Goal: Transaction & Acquisition: Purchase product/service

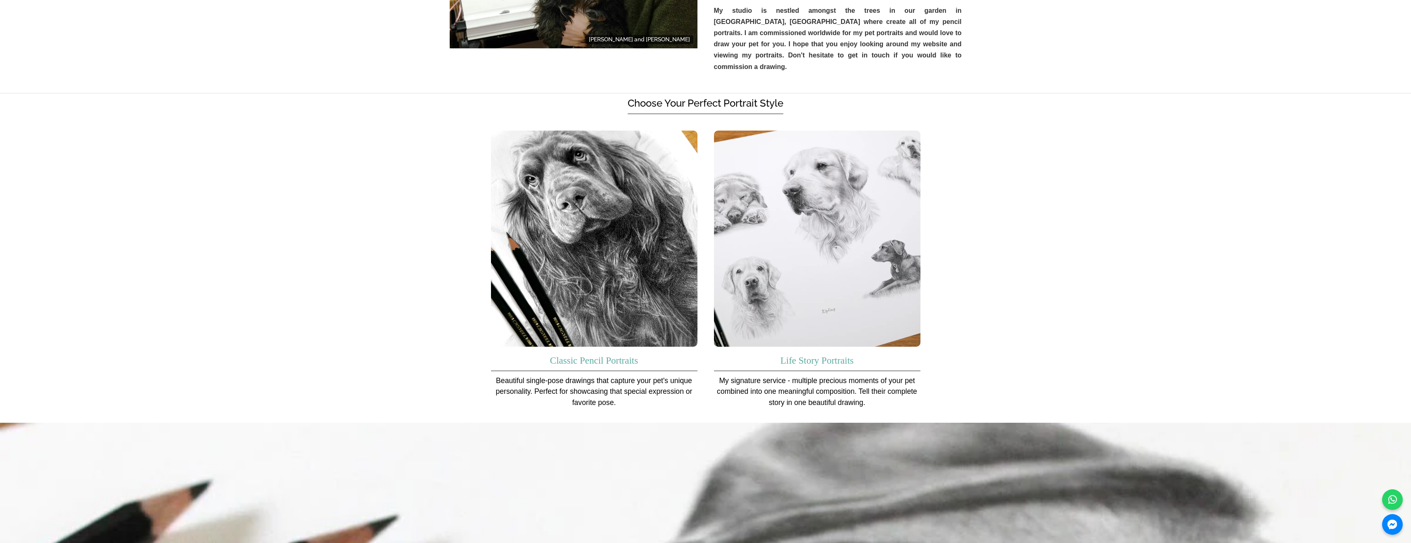
scroll to position [495, 0]
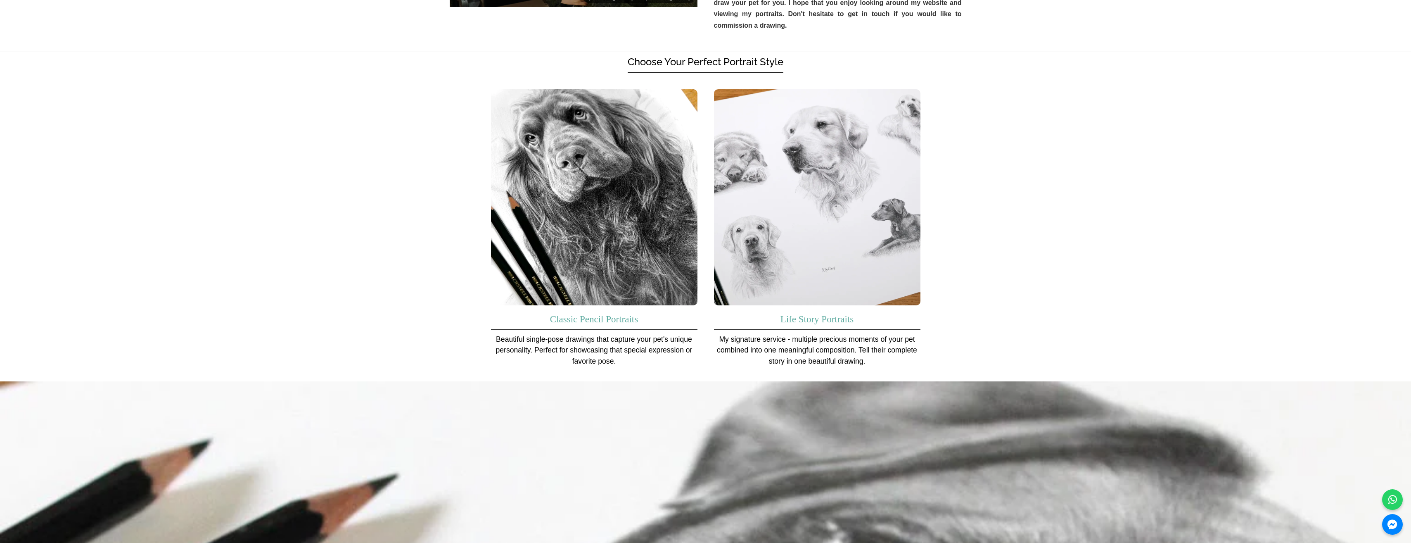
click at [799, 194] on img at bounding box center [817, 197] width 206 height 216
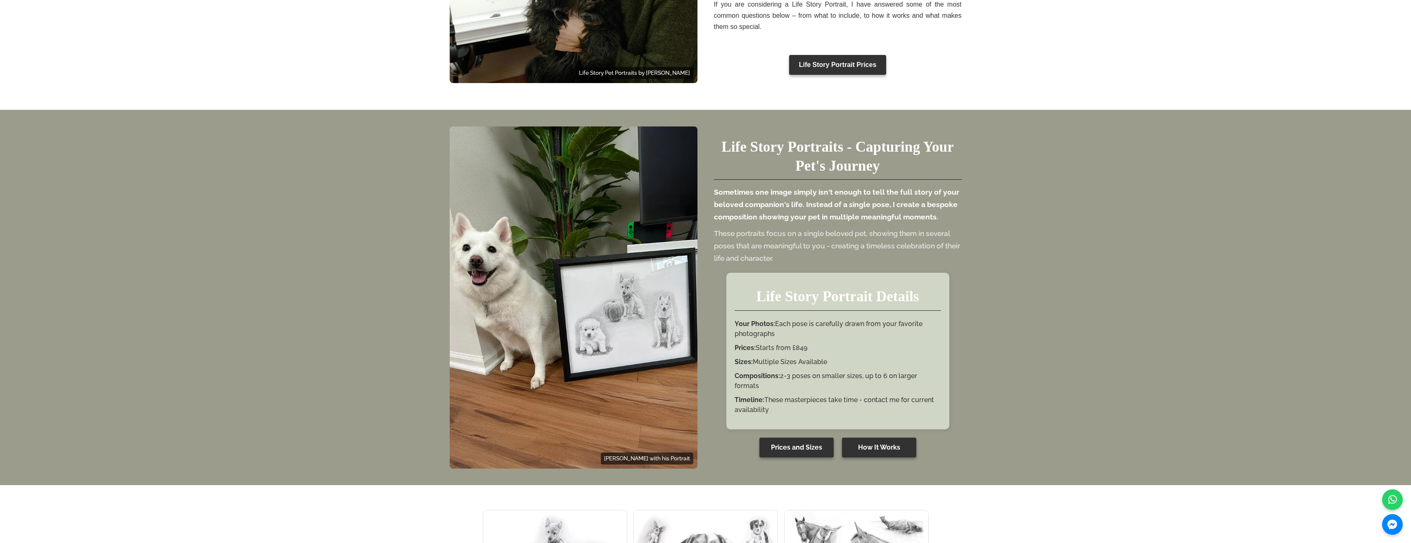
scroll to position [454, 0]
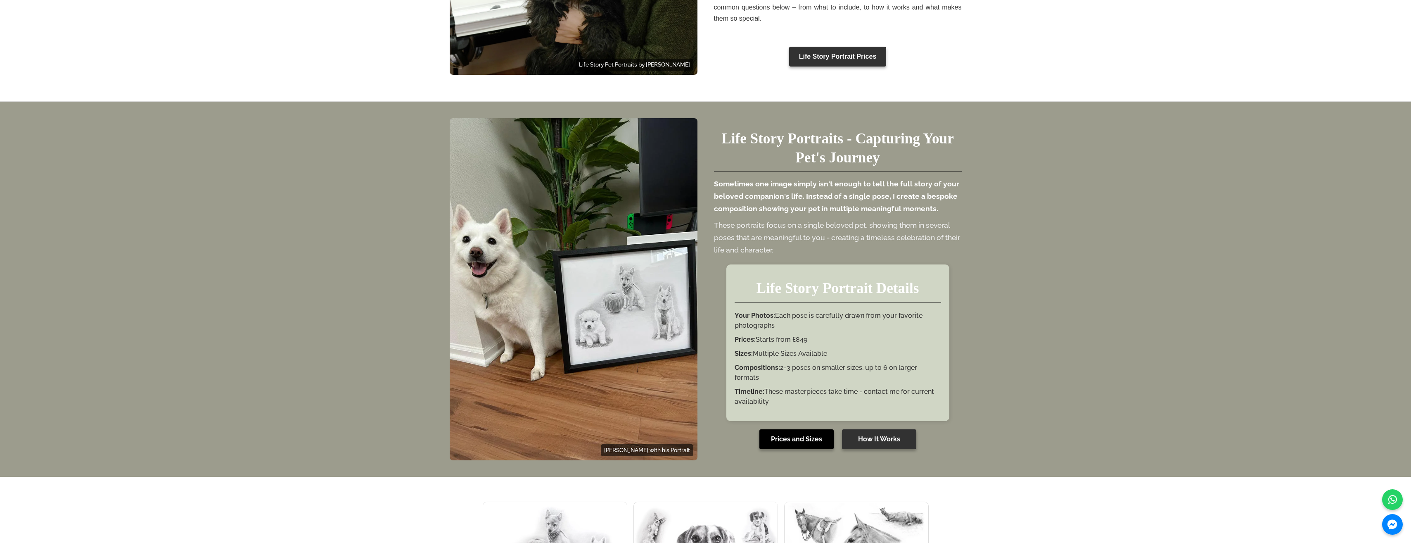
click at [804, 443] on link "Prices and Sizes" at bounding box center [796, 439] width 74 height 20
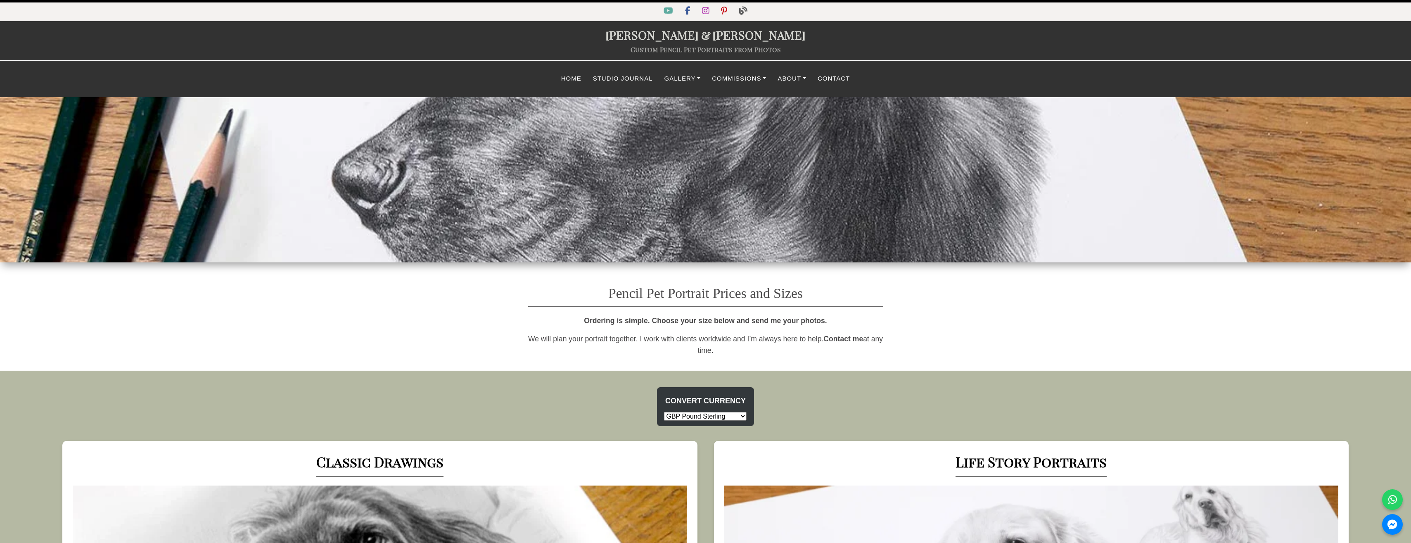
select select "GBP"
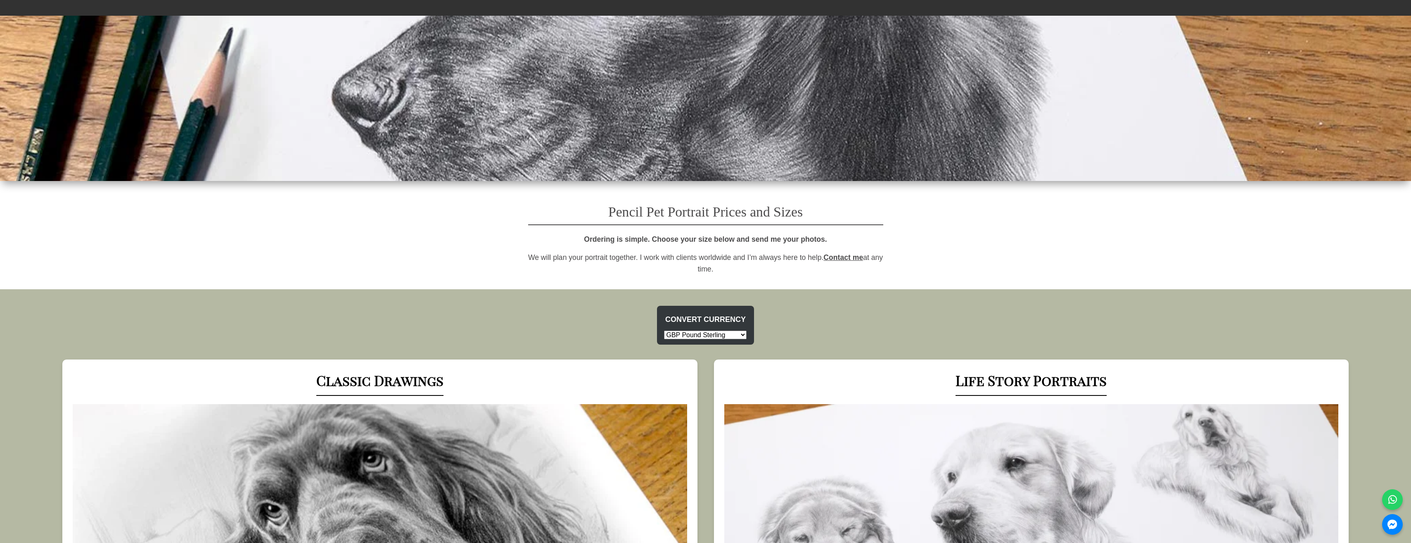
scroll to position [83, 0]
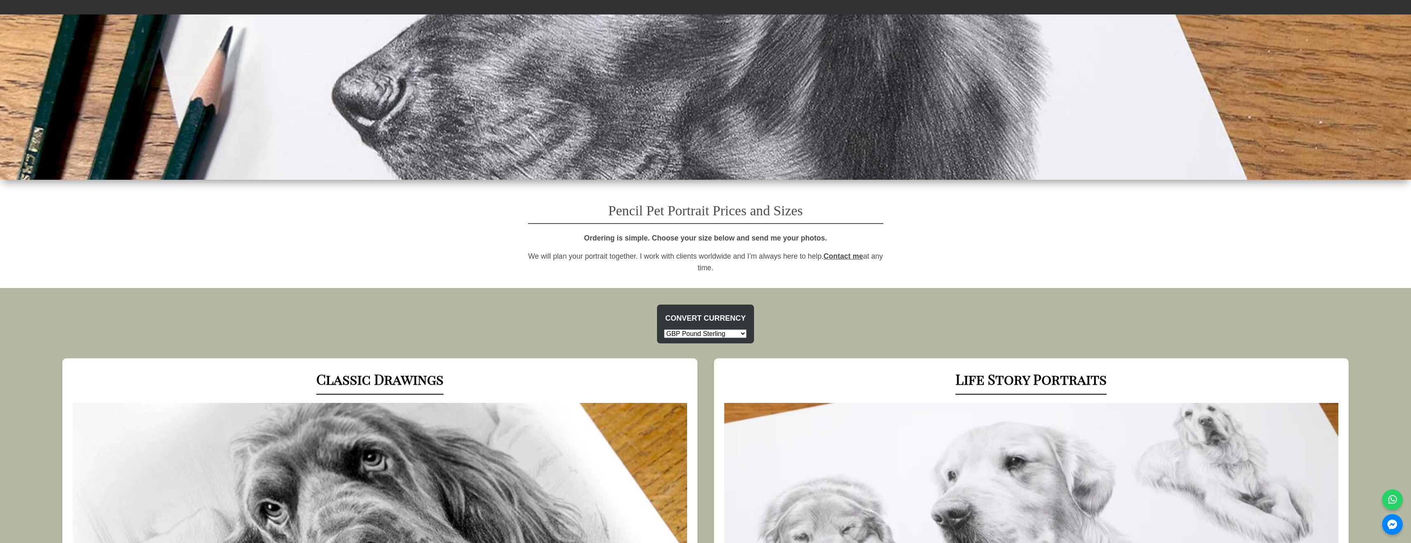
click at [721, 333] on select "USD US Dollar EUR Euro GBP Pound Sterling AUD Australian Dollar CAD Canadian Do…" at bounding box center [705, 333] width 83 height 9
select select "AUD"
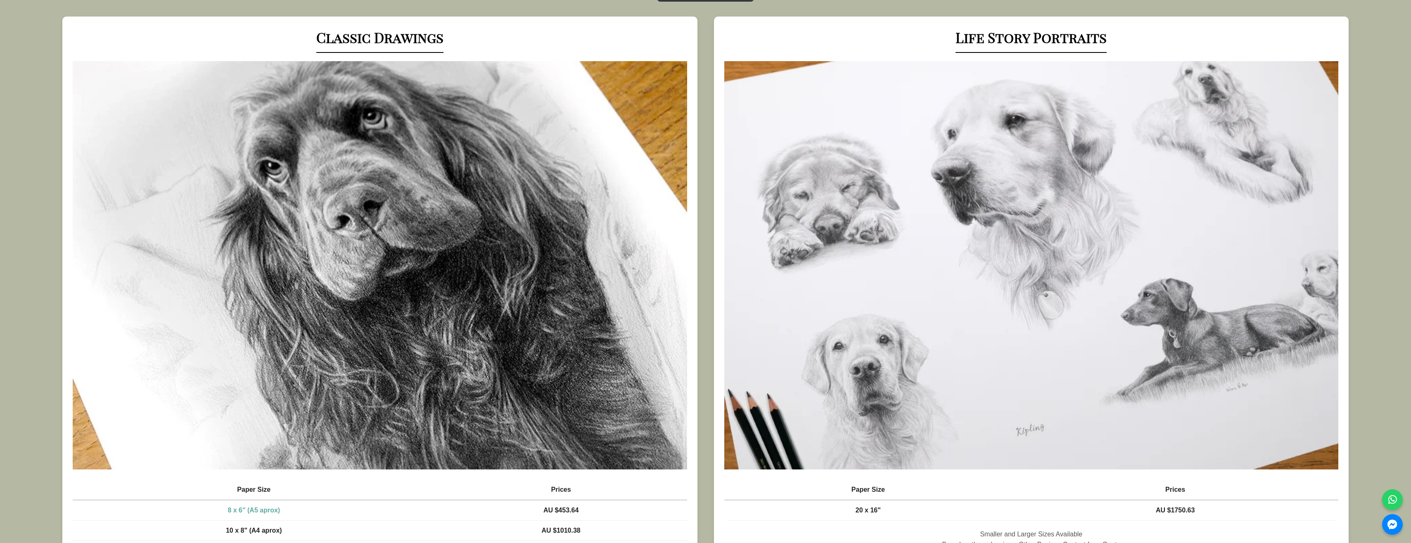
scroll to position [413, 0]
